Goal: Complete application form

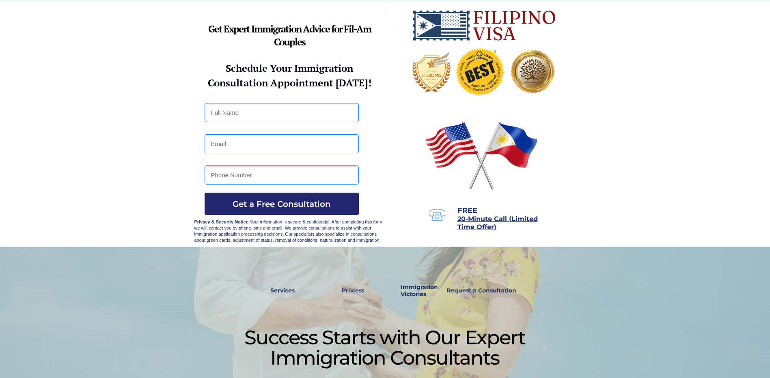
click at [275, 116] on input "text" at bounding box center [281, 112] width 154 height 19
type input "[PERSON_NAME]"
type input "[EMAIL_ADDRESS][PERSON_NAME][DOMAIN_NAME]"
drag, startPoint x: 255, startPoint y: 174, endPoint x: 196, endPoint y: 174, distance: 58.8
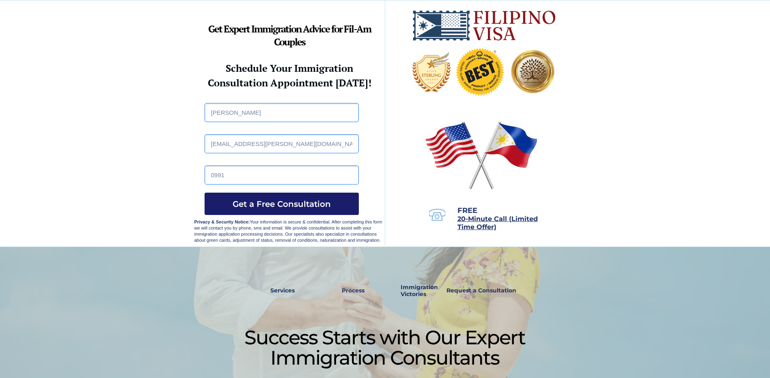
type input "09912667554"
click at [324, 205] on span "Get a Free Consultation" at bounding box center [281, 204] width 154 height 10
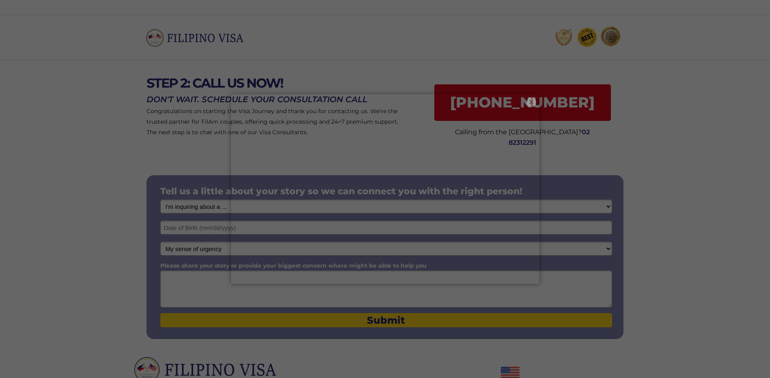
click at [533, 104] on button "×" at bounding box center [531, 102] width 10 height 10
